Goal: Navigation & Orientation: Find specific page/section

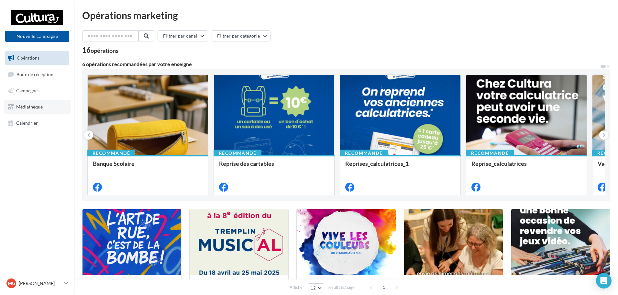
click at [36, 111] on link "Médiathèque" at bounding box center [37, 107] width 67 height 14
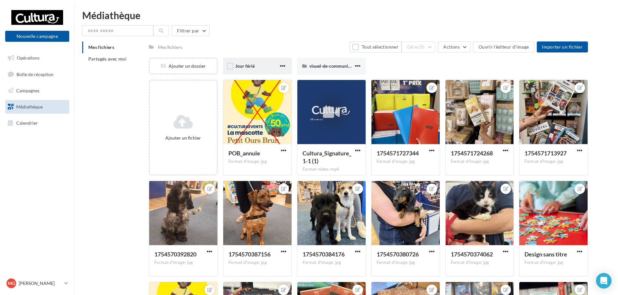
click at [272, 66] on div "Jour férié" at bounding box center [256, 66] width 43 height 6
